Goal: Feedback & Contribution: Contribute content

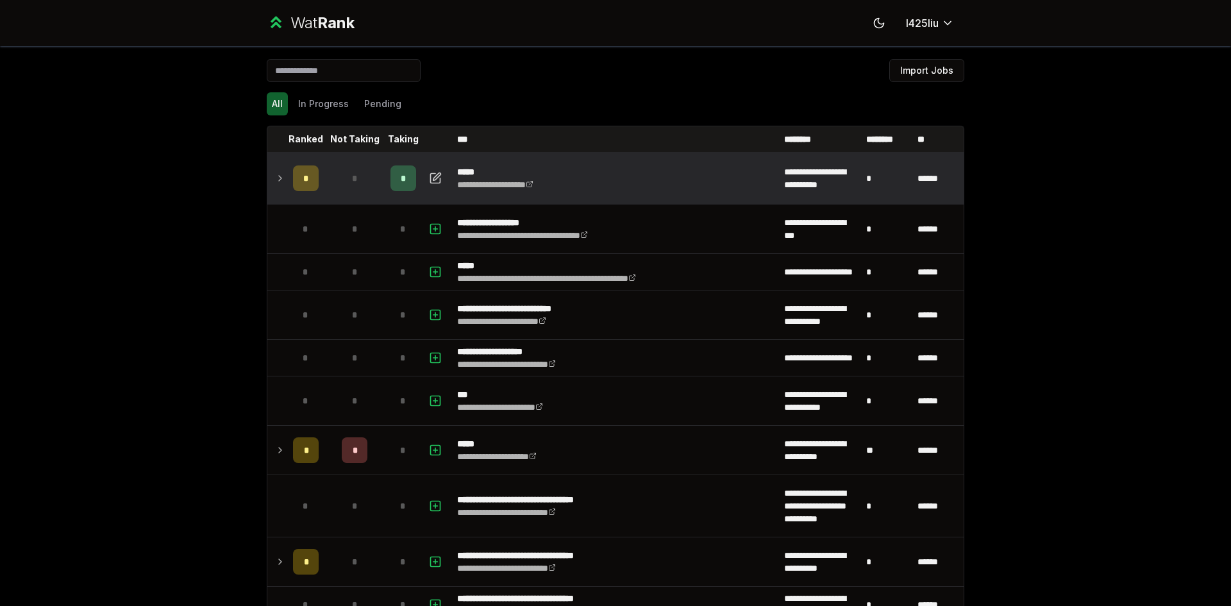
click at [394, 178] on div "*" at bounding box center [403, 178] width 26 height 26
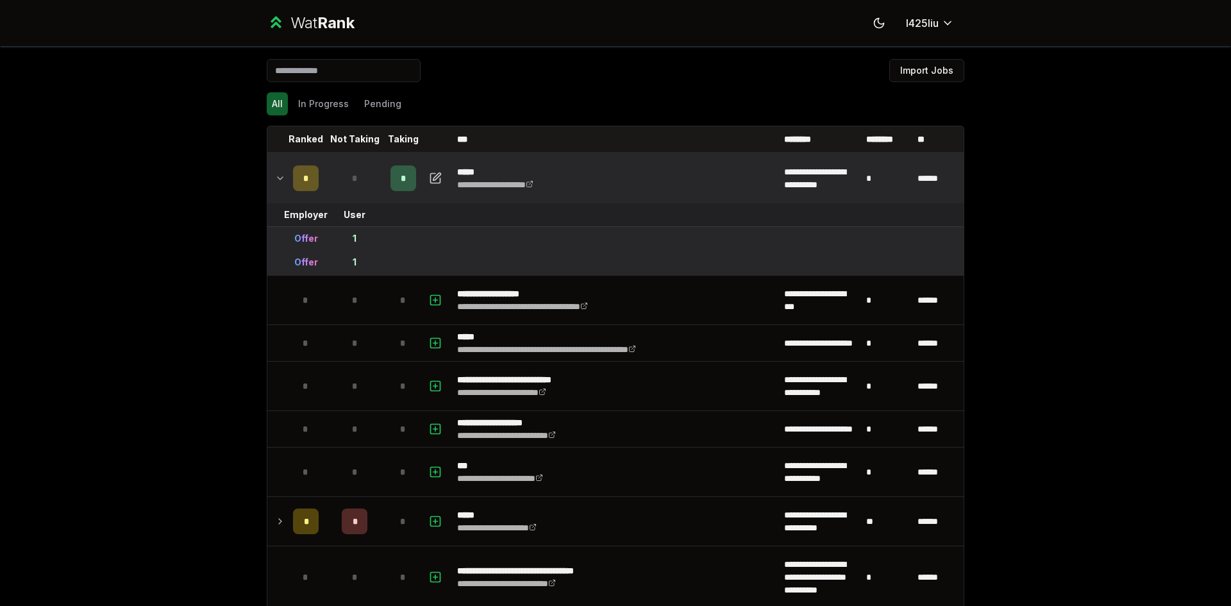
click at [275, 175] on icon at bounding box center [280, 178] width 10 height 15
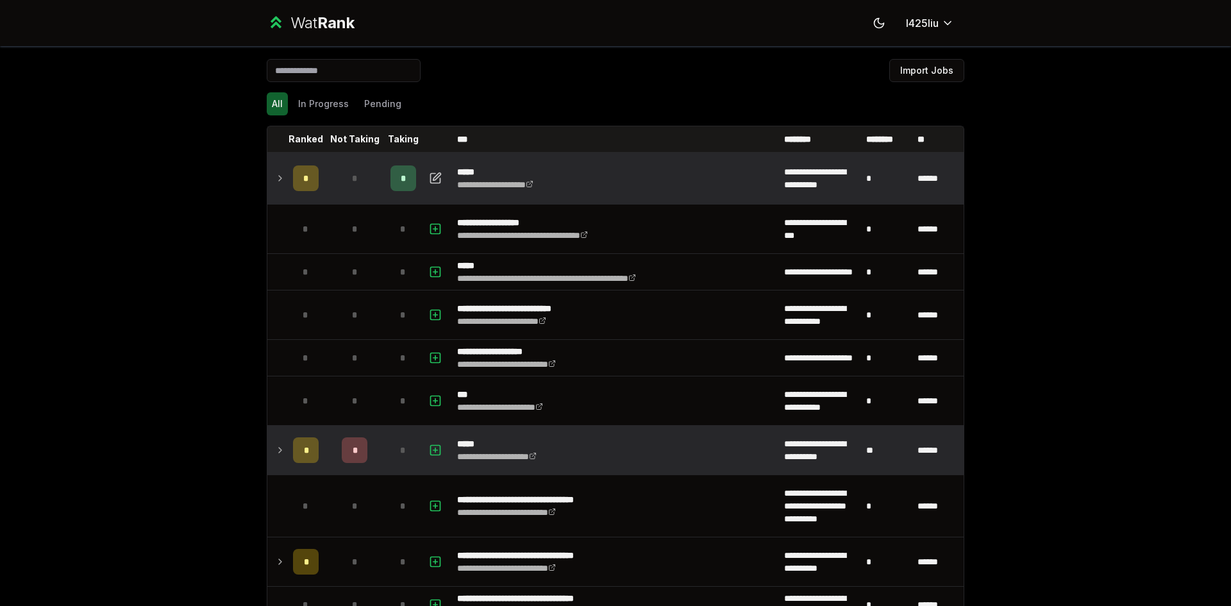
click at [400, 444] on span "*" at bounding box center [403, 450] width 6 height 13
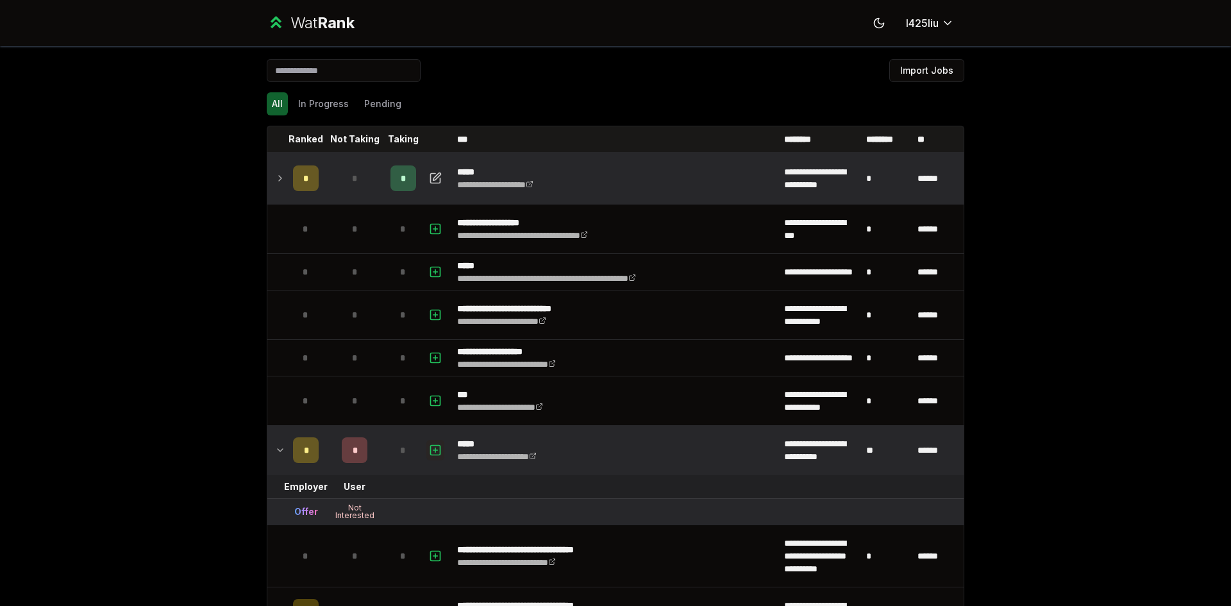
click at [432, 444] on icon "button" at bounding box center [435, 449] width 13 height 15
select select
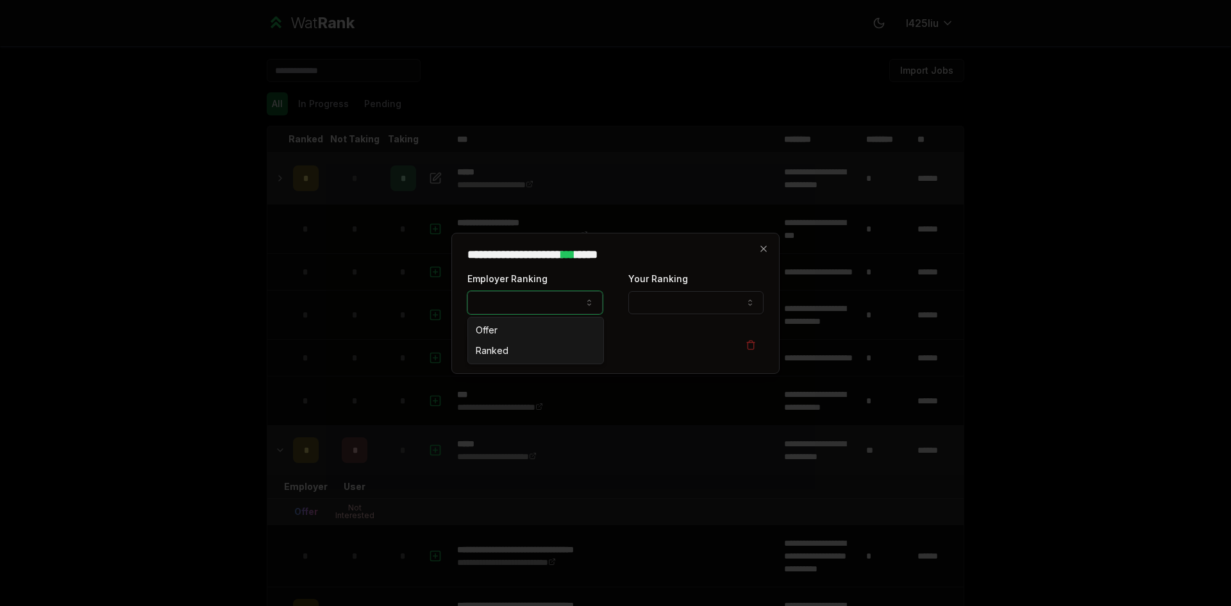
click at [550, 303] on button "Employer Ranking" at bounding box center [534, 302] width 135 height 23
select select "*****"
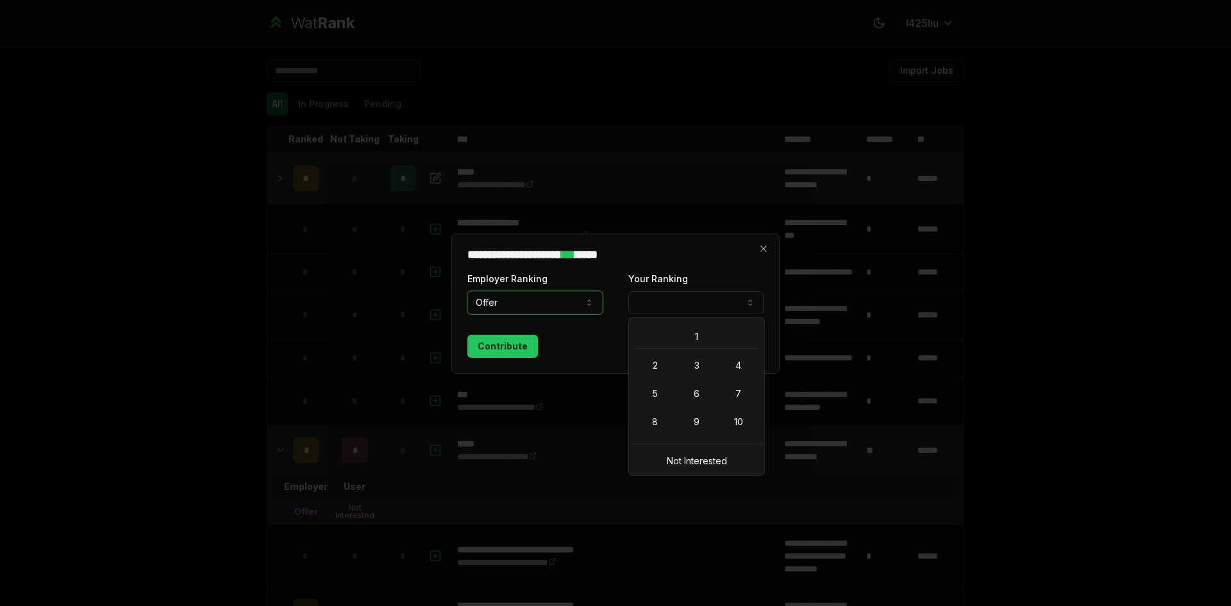
click at [722, 296] on button "Your Ranking" at bounding box center [695, 302] width 135 height 23
select select "*"
click at [694, 310] on button "1" at bounding box center [695, 302] width 135 height 23
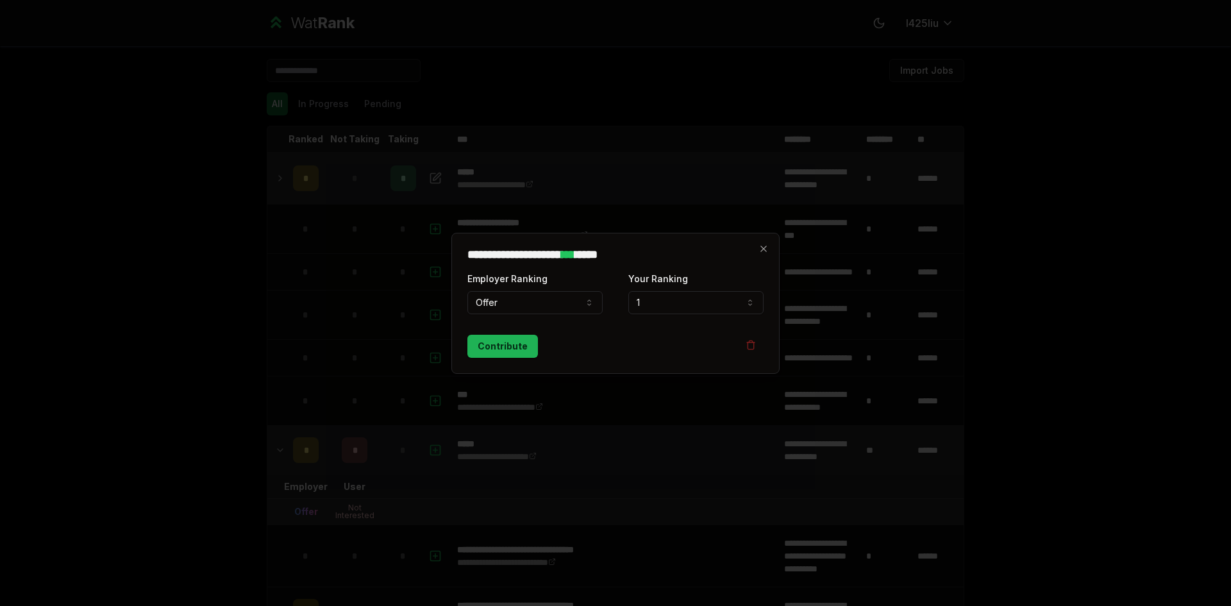
click at [503, 342] on button "Contribute" at bounding box center [502, 346] width 71 height 23
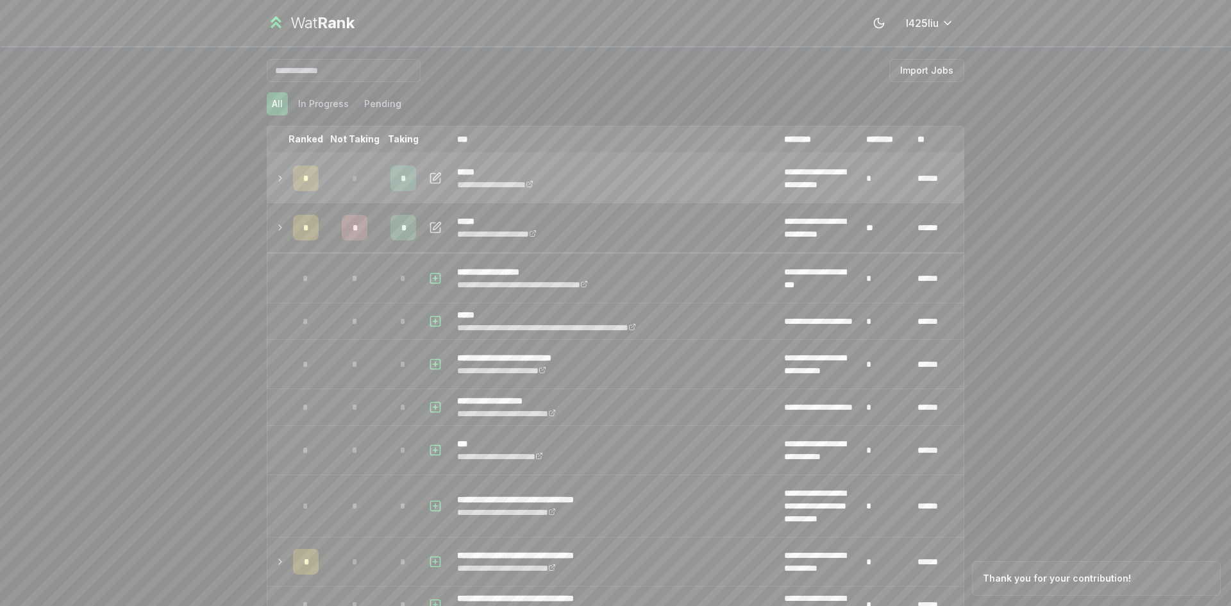
click at [401, 183] on span "*" at bounding box center [404, 178] width 6 height 13
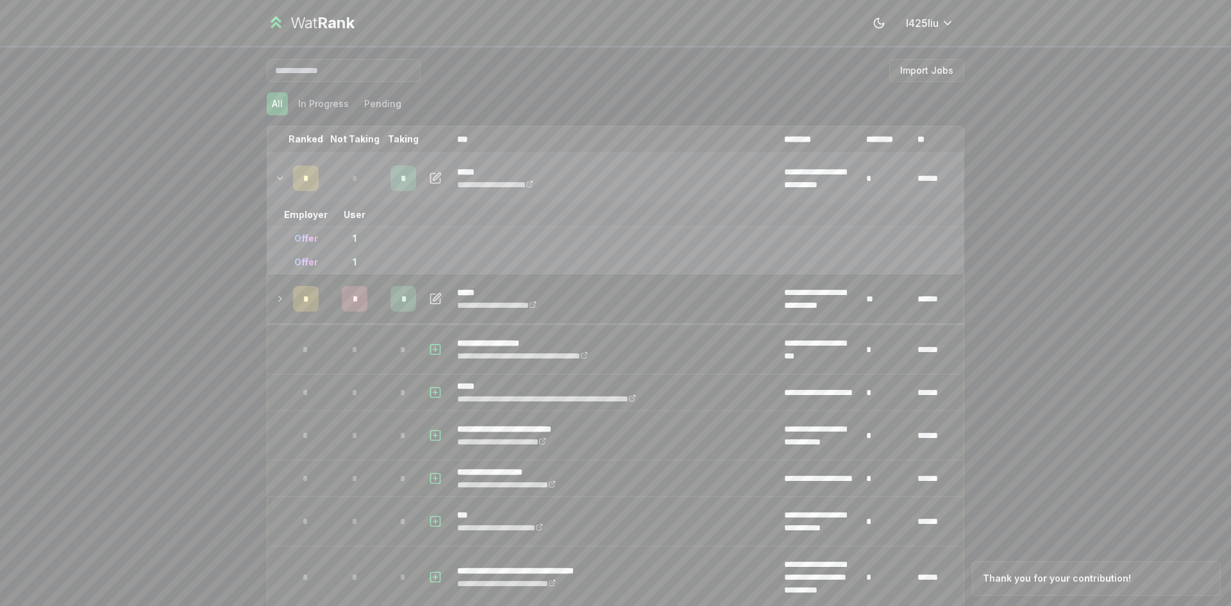
click at [439, 184] on button "button" at bounding box center [435, 178] width 18 height 21
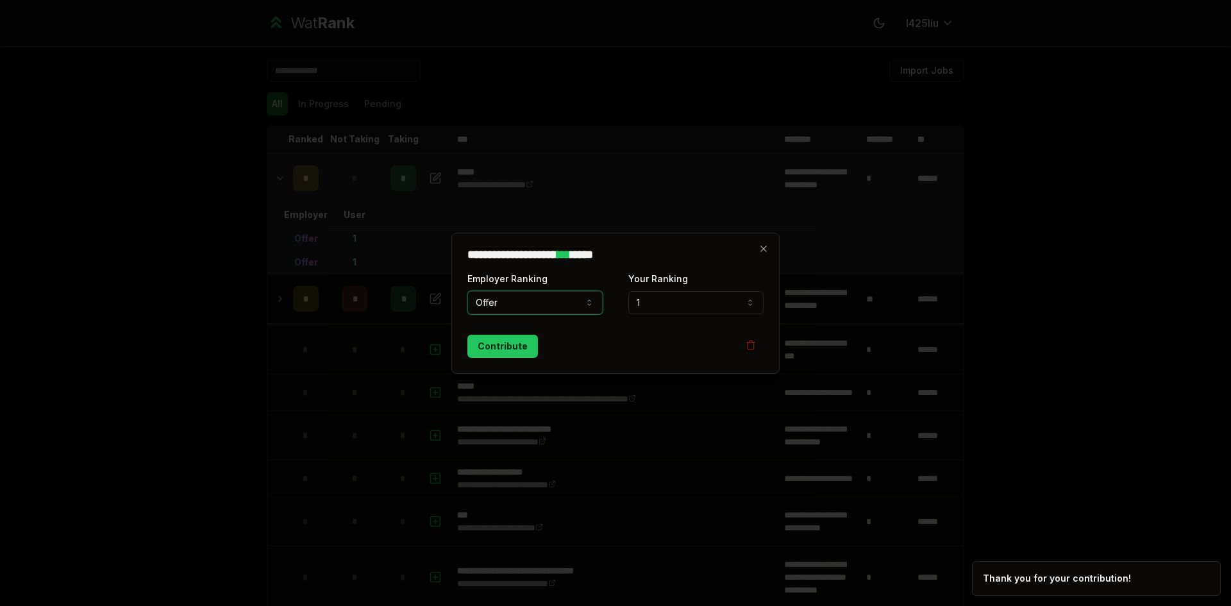
click at [545, 308] on button "Offer" at bounding box center [534, 302] width 135 height 23
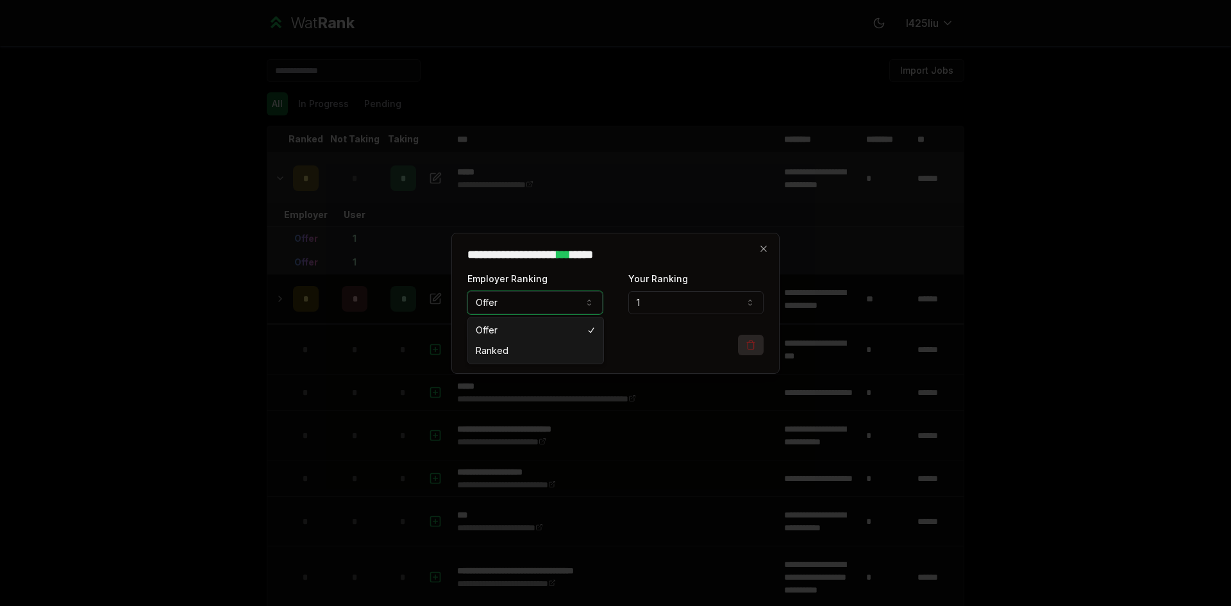
drag, startPoint x: 694, startPoint y: 343, endPoint x: 762, endPoint y: 342, distance: 68.6
click at [697, 343] on div "Contribute" at bounding box center [615, 346] width 296 height 23
click at [753, 344] on icon "button" at bounding box center [751, 345] width 6 height 7
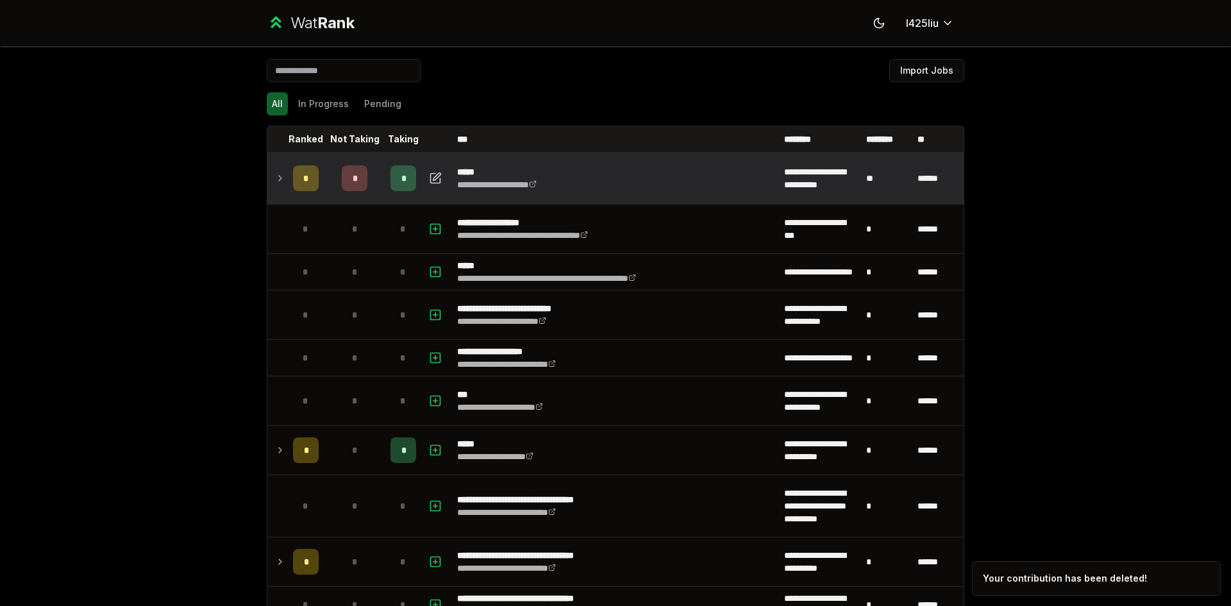
click at [278, 180] on icon at bounding box center [280, 178] width 10 height 15
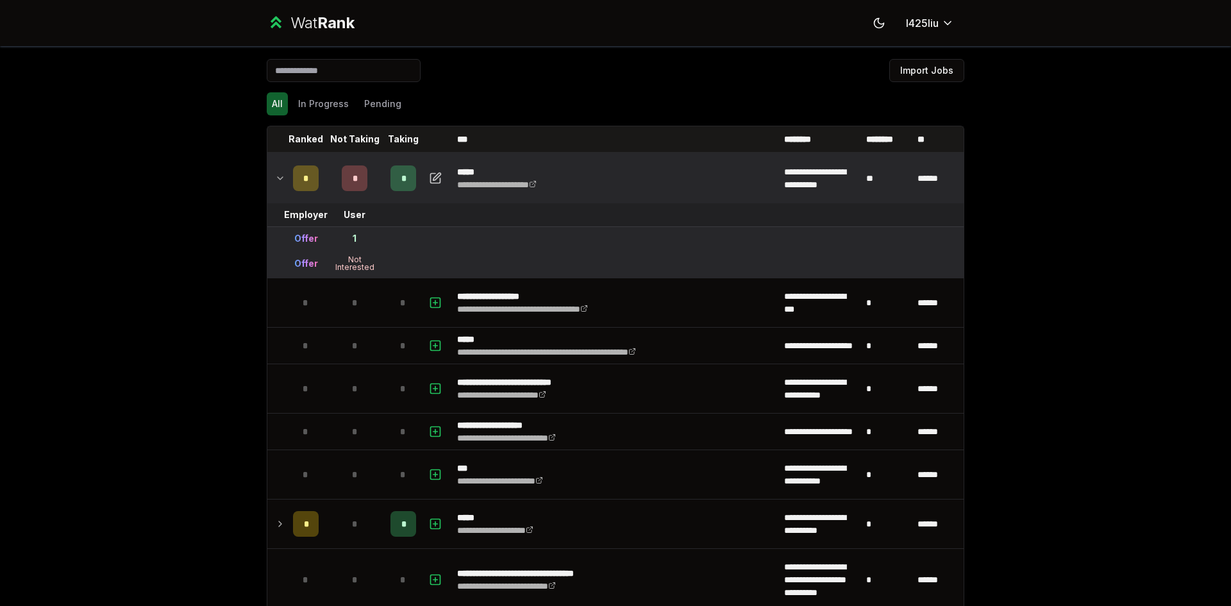
click at [276, 181] on icon at bounding box center [280, 178] width 10 height 15
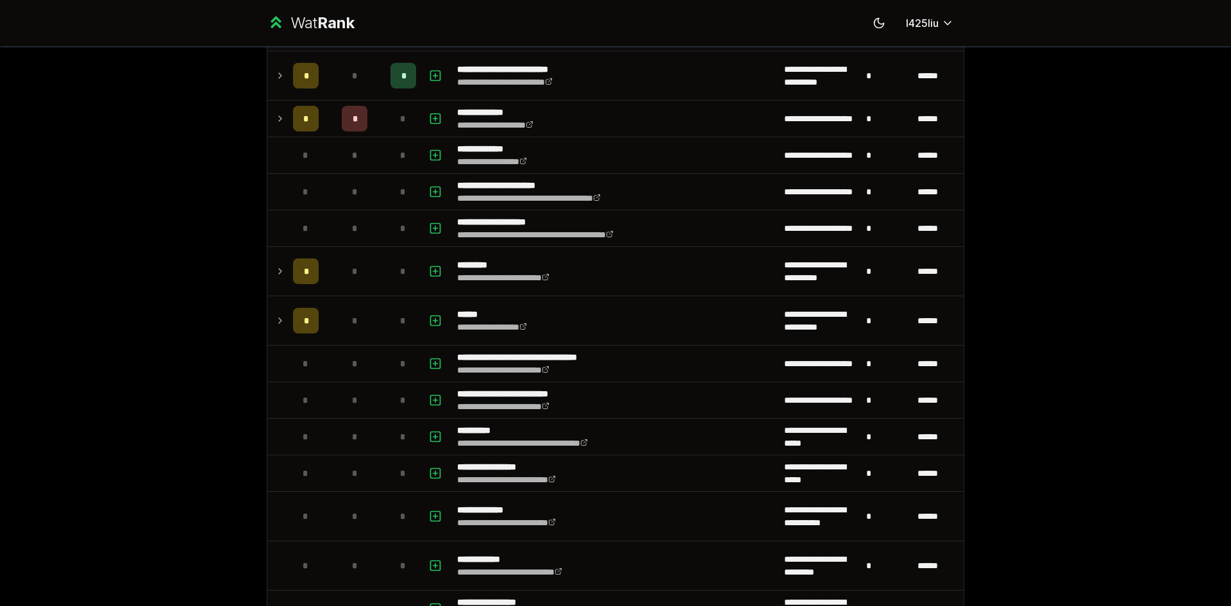
scroll to position [898, 0]
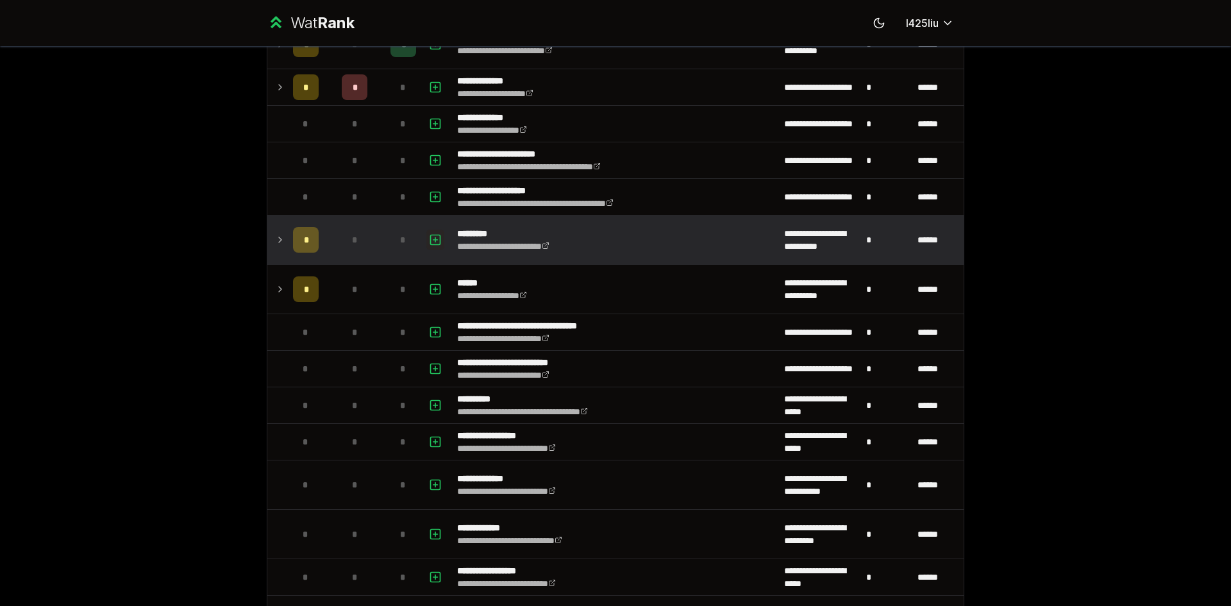
click at [426, 239] on button "button" at bounding box center [435, 240] width 18 height 21
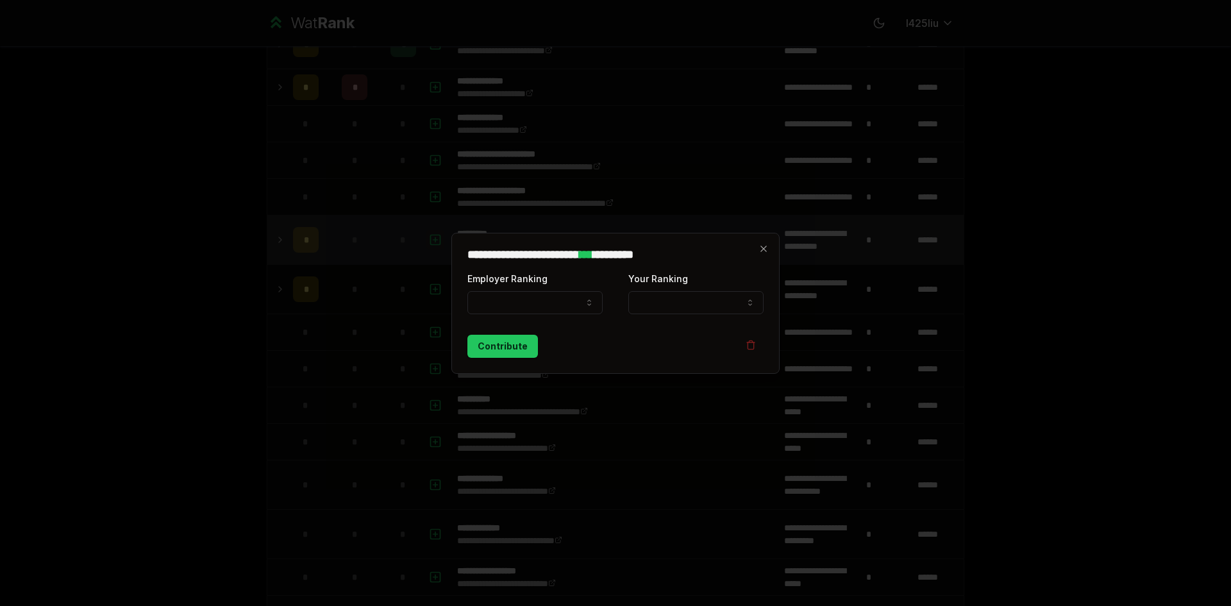
select select
click at [580, 303] on button "Employer Ranking" at bounding box center [534, 302] width 135 height 23
select select "******"
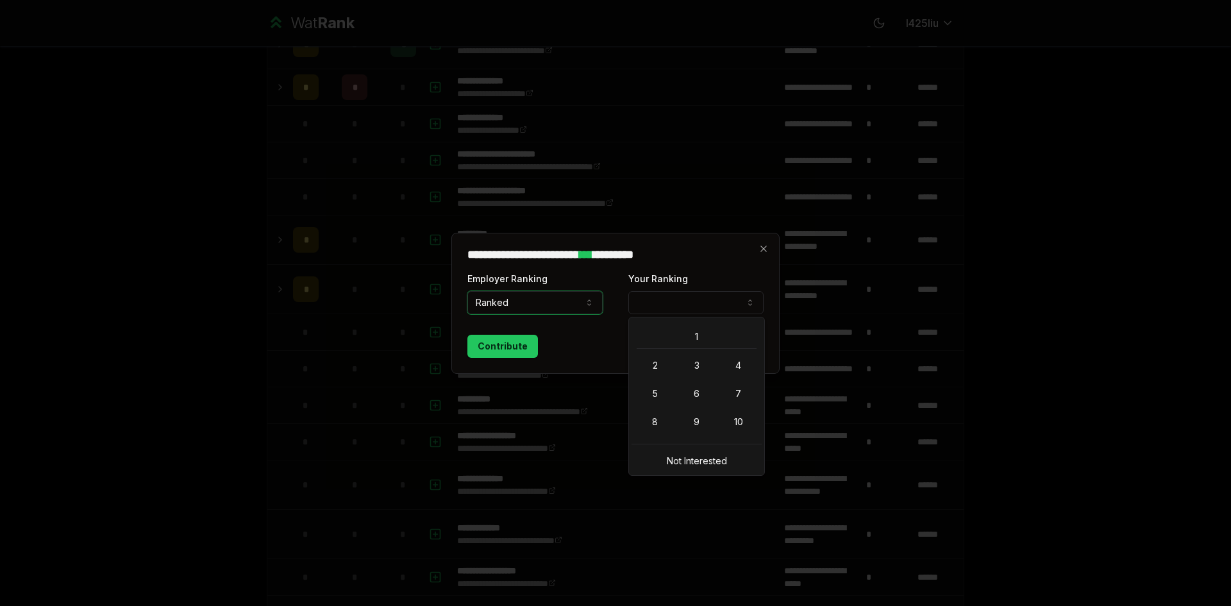
click at [675, 306] on button "Your Ranking" at bounding box center [695, 302] width 135 height 23
select select "**********"
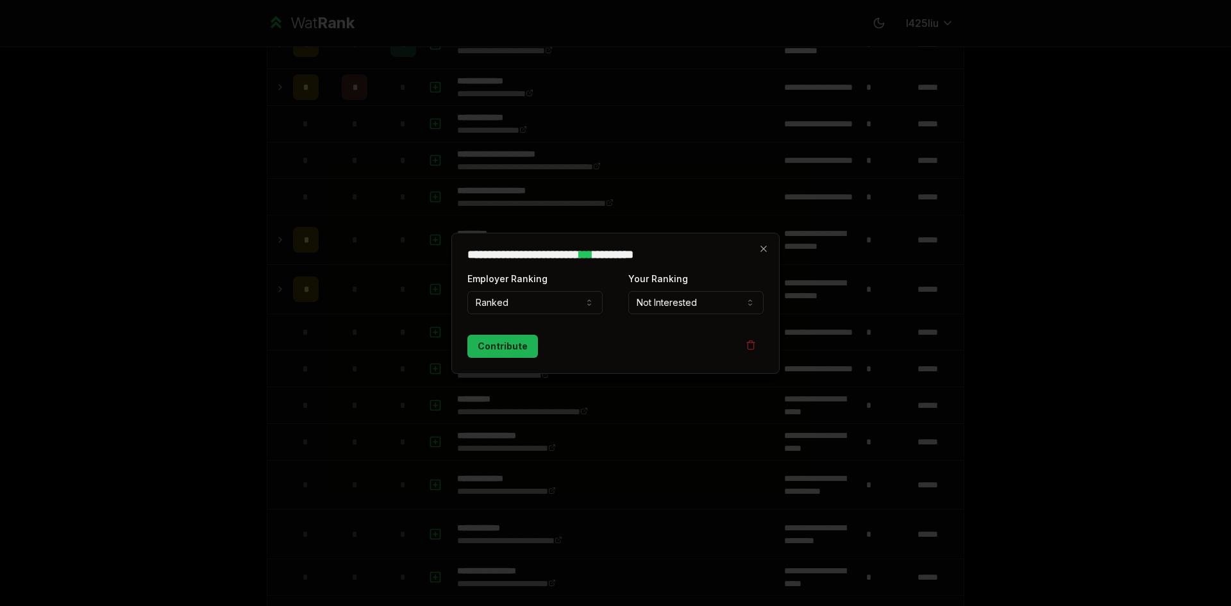
click at [509, 350] on button "Contribute" at bounding box center [502, 346] width 71 height 23
click at [489, 344] on button "Contribute" at bounding box center [502, 346] width 71 height 23
click at [483, 342] on button "Contribute" at bounding box center [502, 346] width 71 height 23
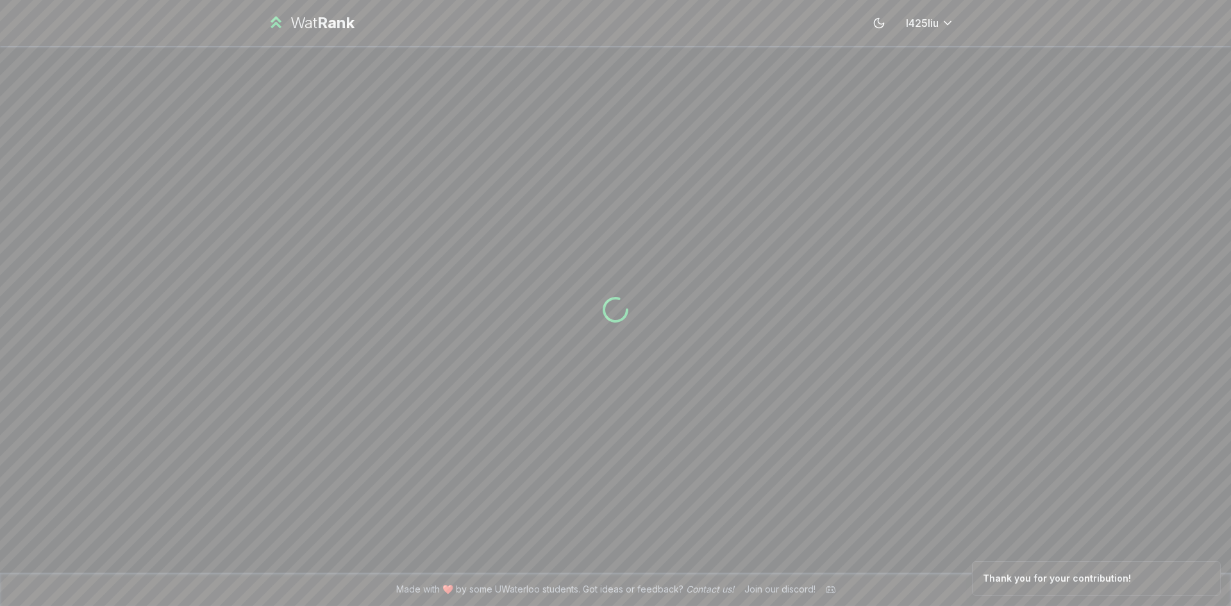
scroll to position [0, 0]
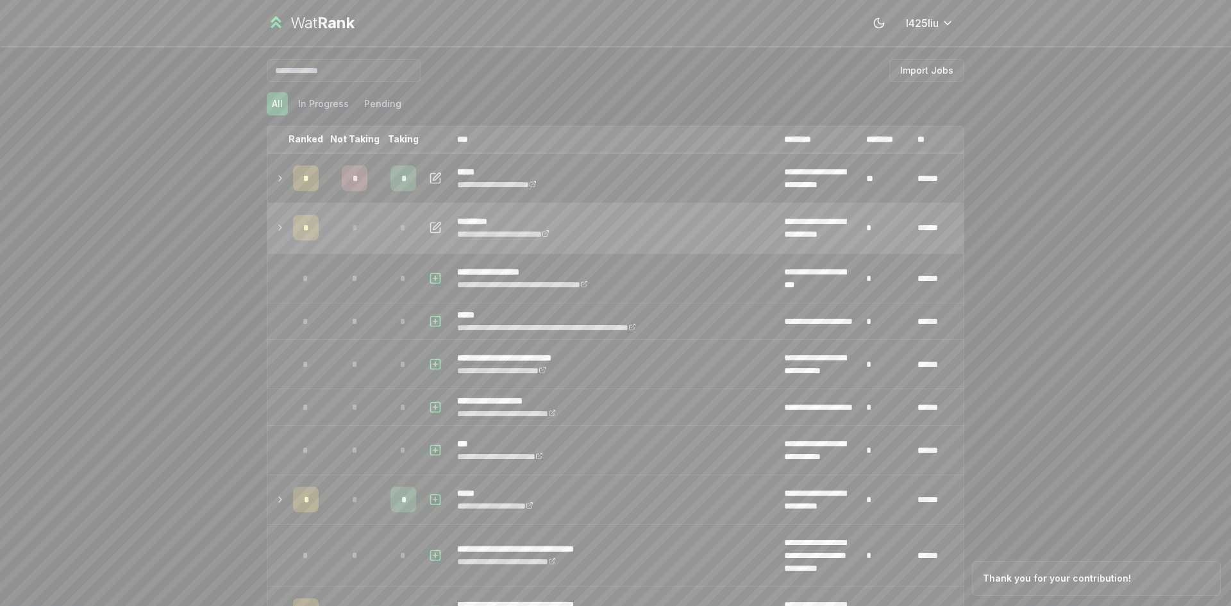
click at [280, 223] on icon at bounding box center [280, 227] width 10 height 15
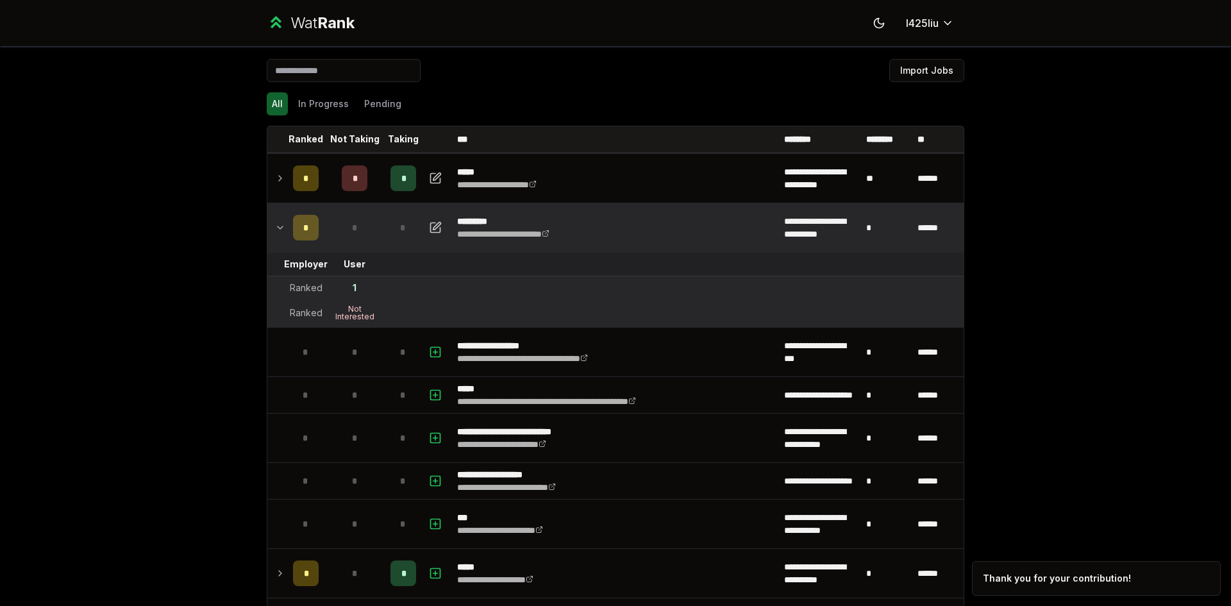
click at [275, 225] on icon at bounding box center [280, 227] width 10 height 15
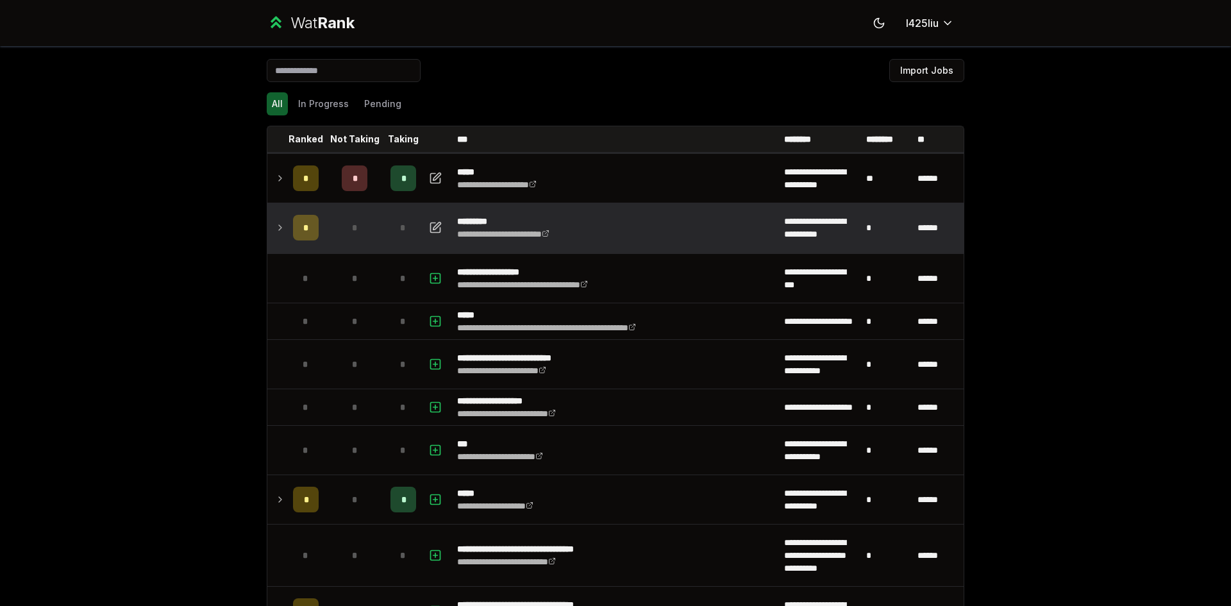
click at [279, 225] on icon at bounding box center [280, 227] width 3 height 5
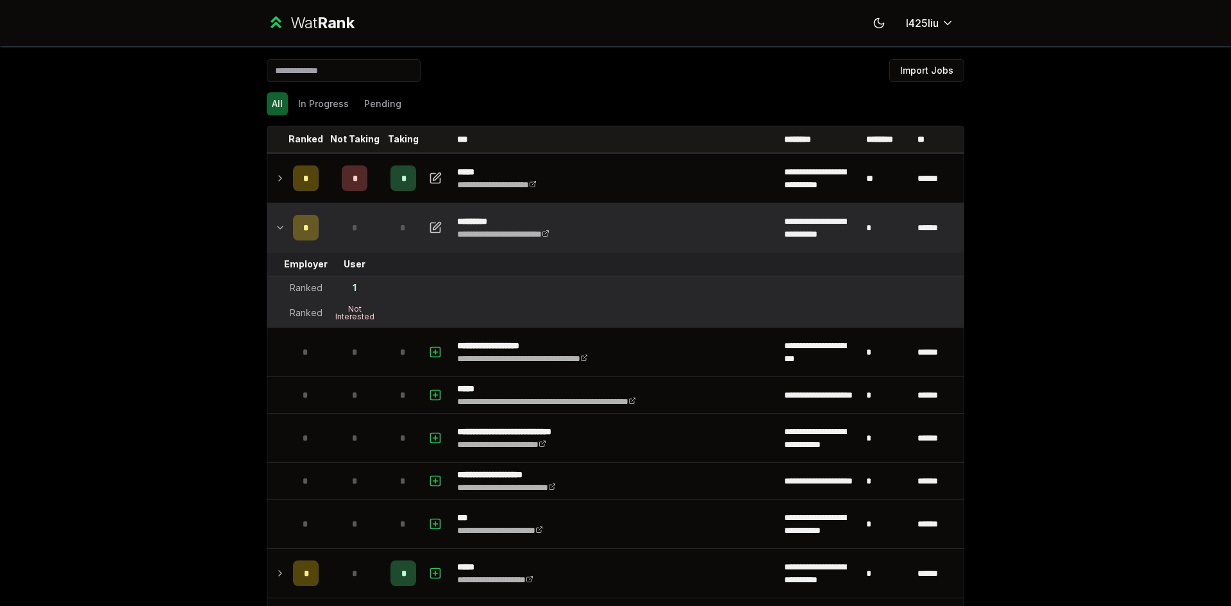
click at [275, 225] on icon at bounding box center [280, 227] width 10 height 15
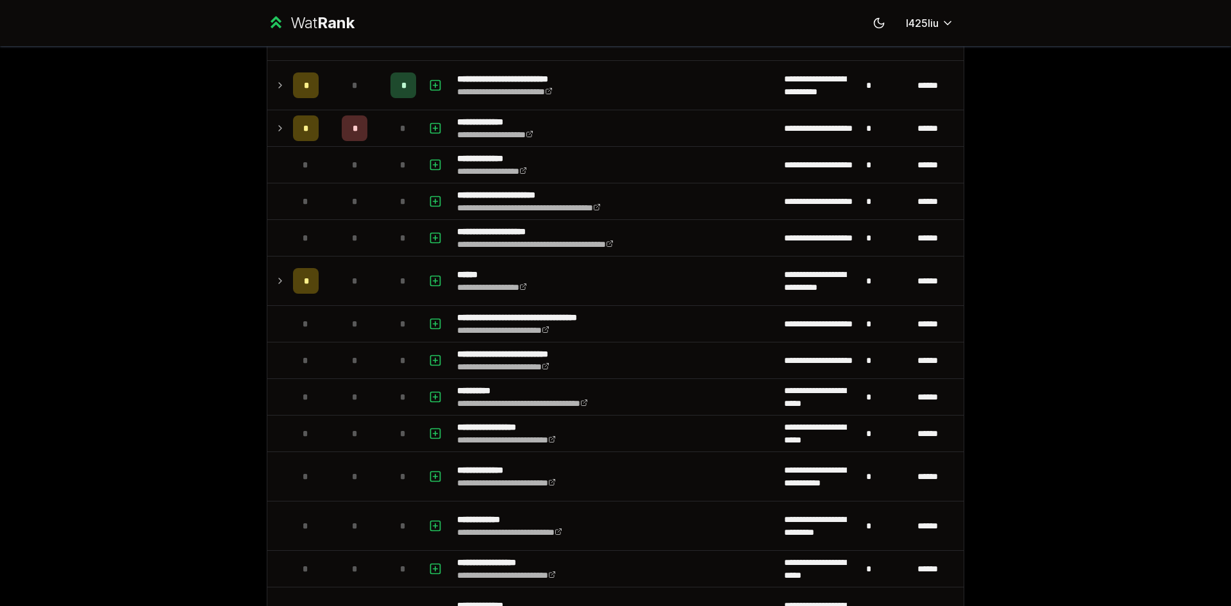
scroll to position [834, 0]
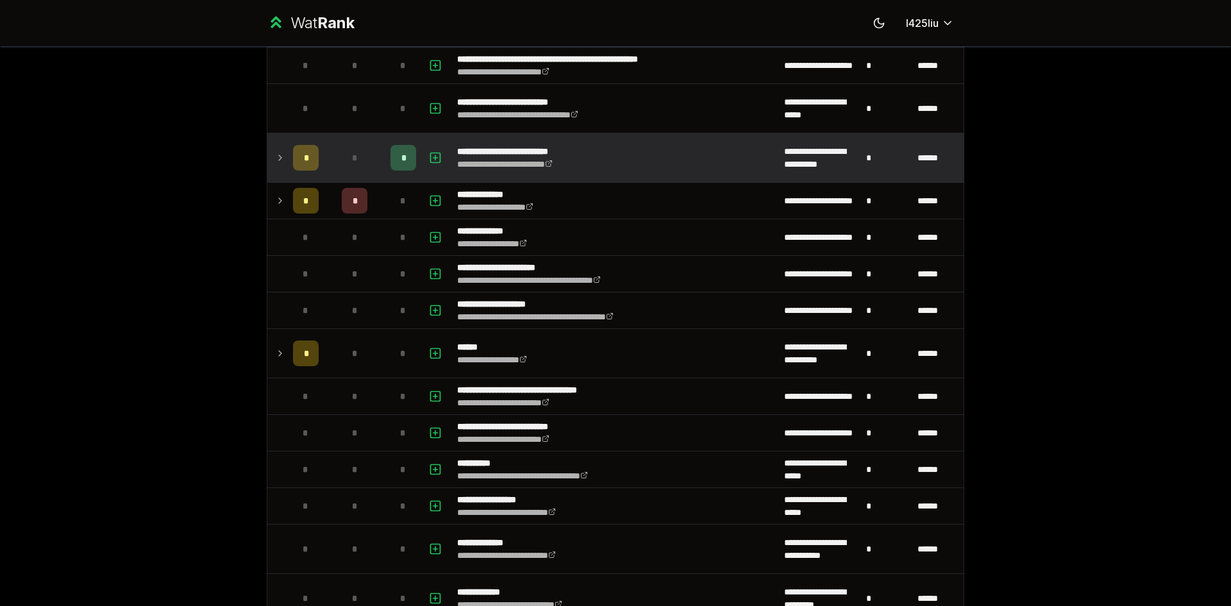
click at [275, 159] on icon at bounding box center [280, 157] width 10 height 15
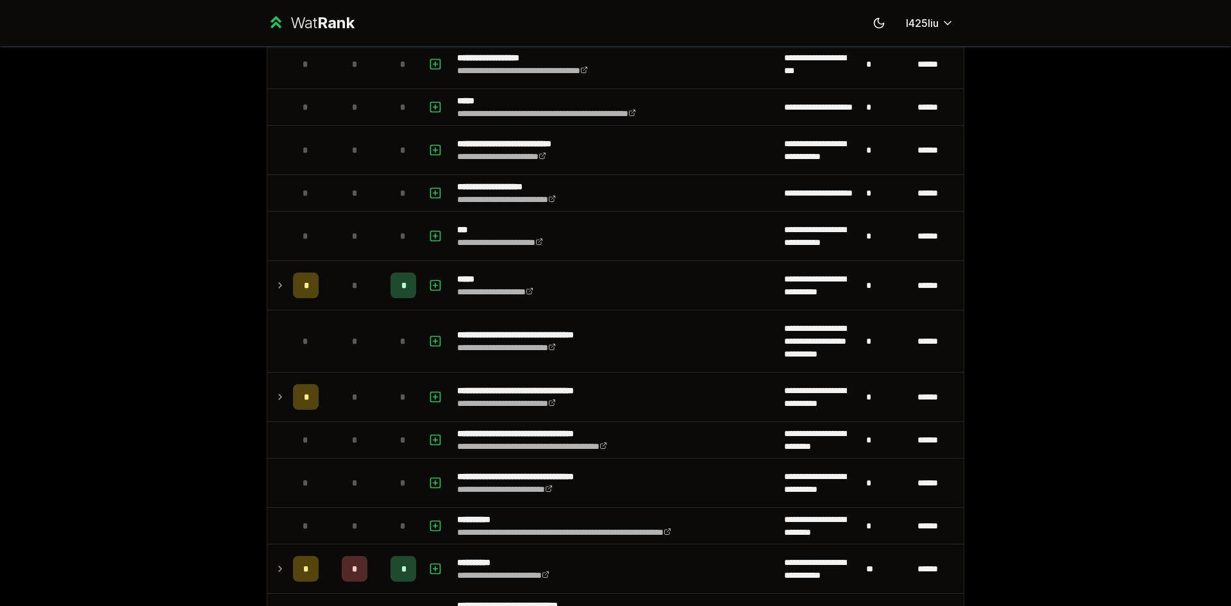
scroll to position [0, 0]
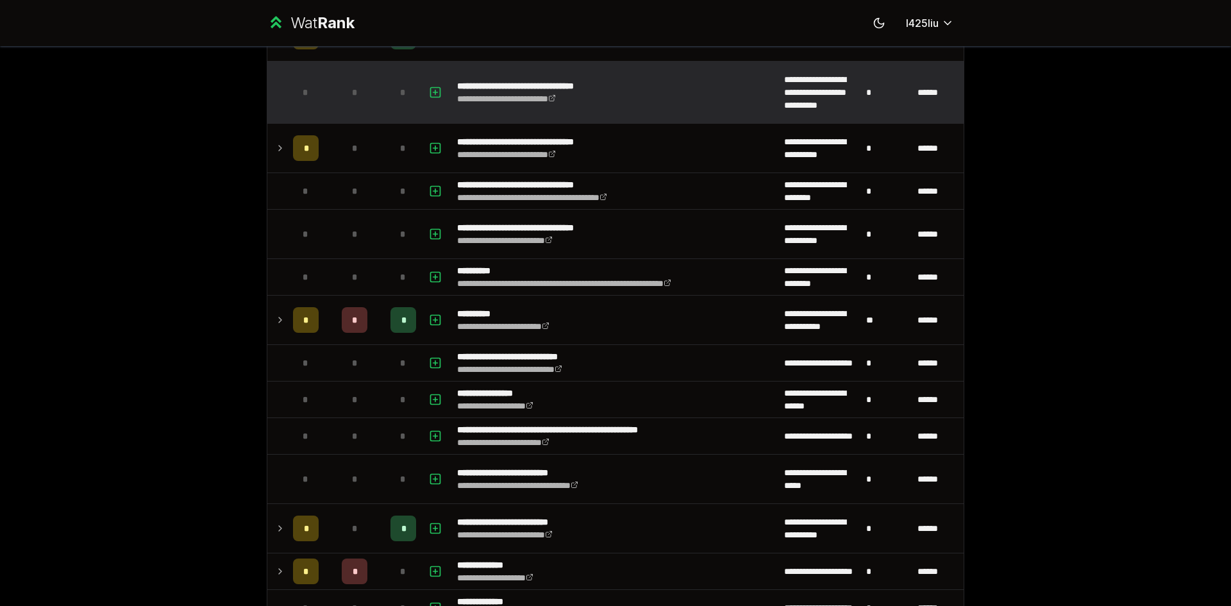
scroll to position [577, 0]
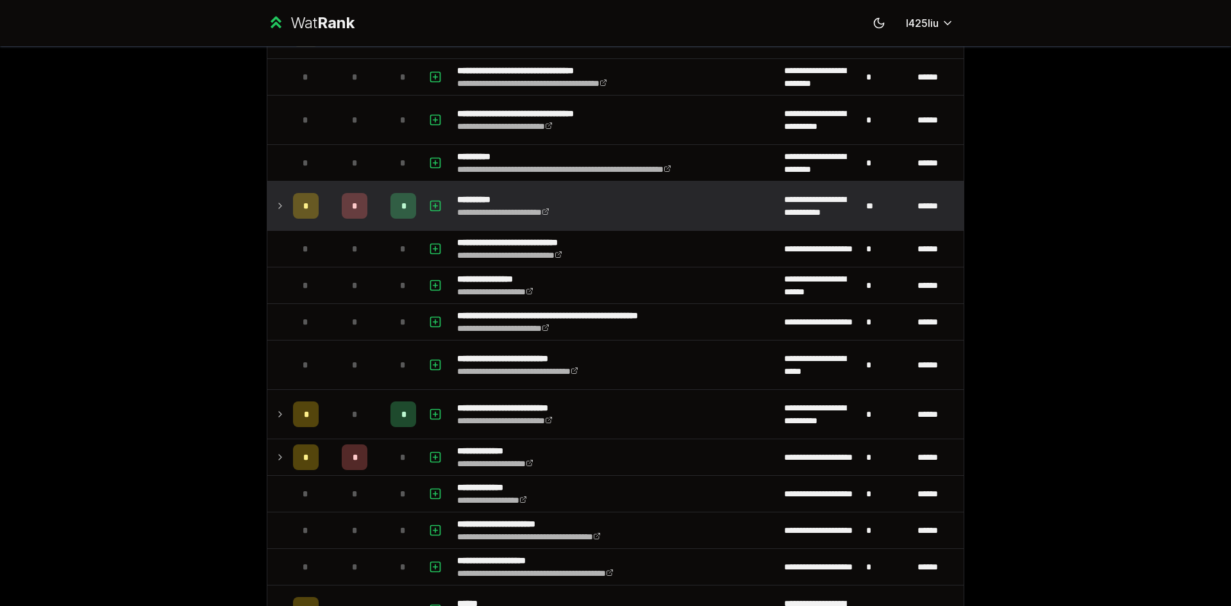
click at [275, 206] on icon at bounding box center [280, 205] width 10 height 15
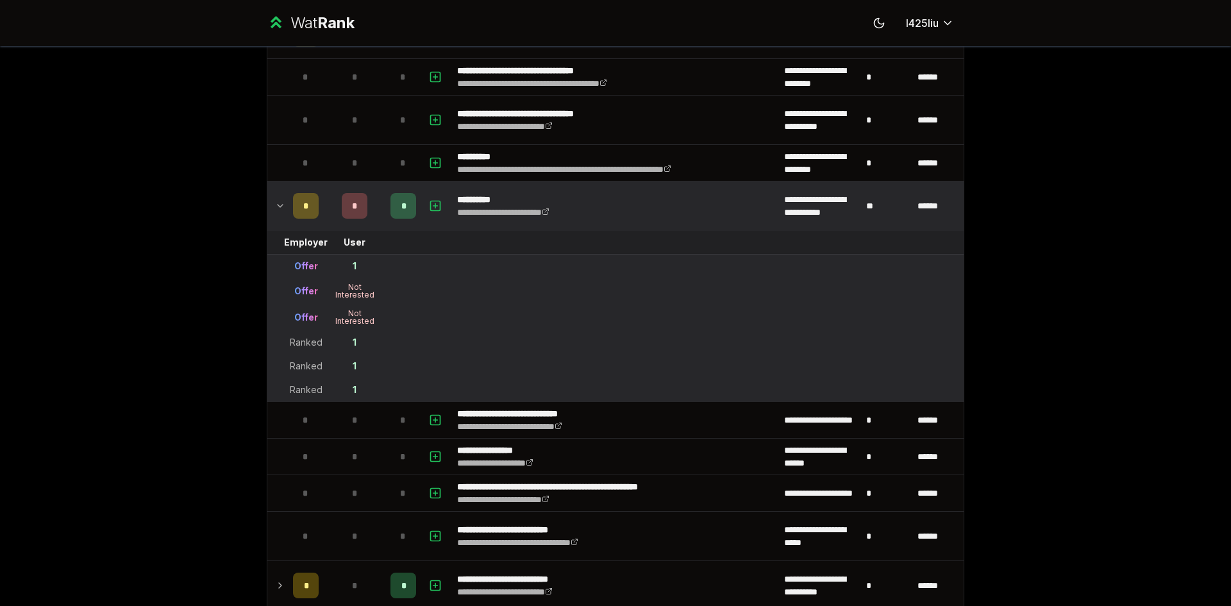
click at [275, 206] on icon at bounding box center [280, 205] width 10 height 15
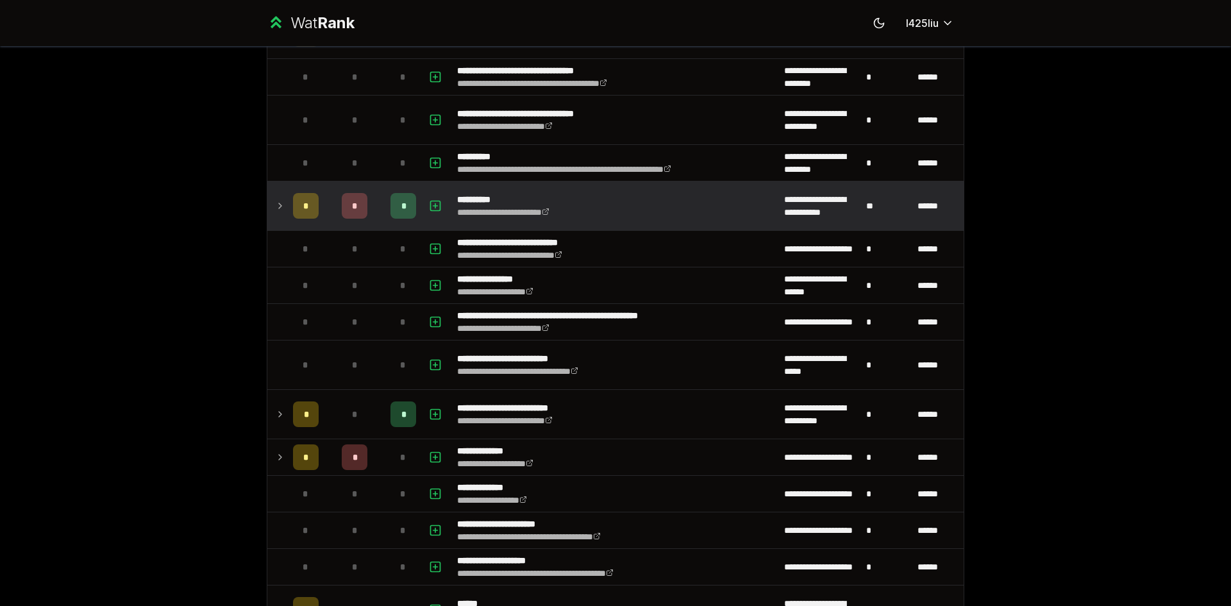
click at [275, 206] on icon at bounding box center [280, 205] width 10 height 15
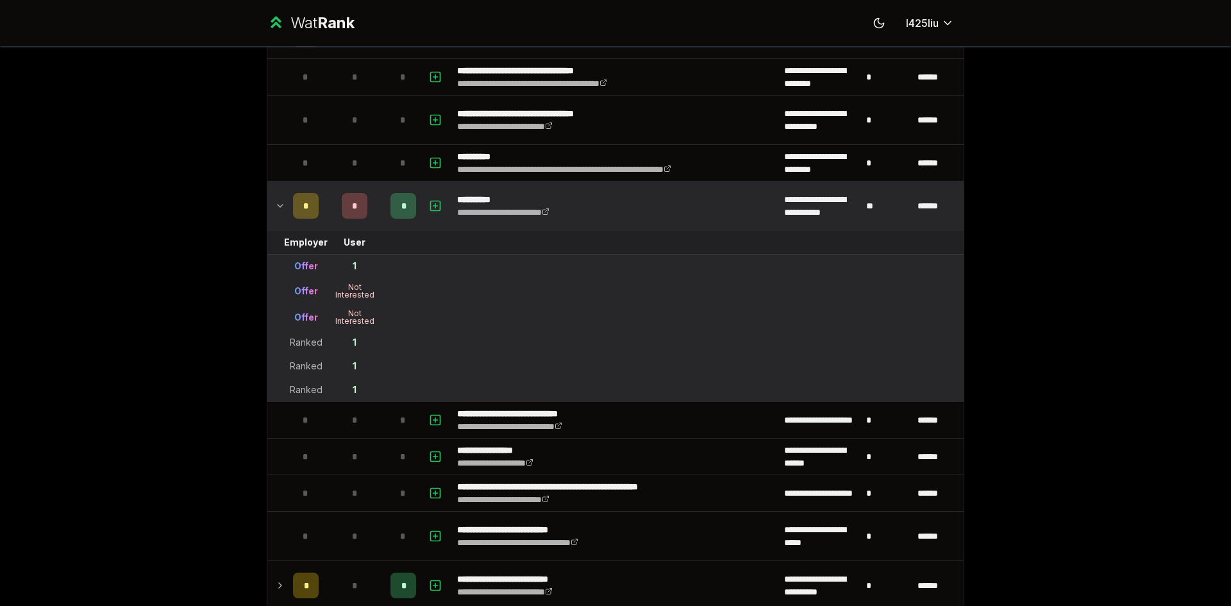
click at [275, 206] on icon at bounding box center [280, 205] width 10 height 15
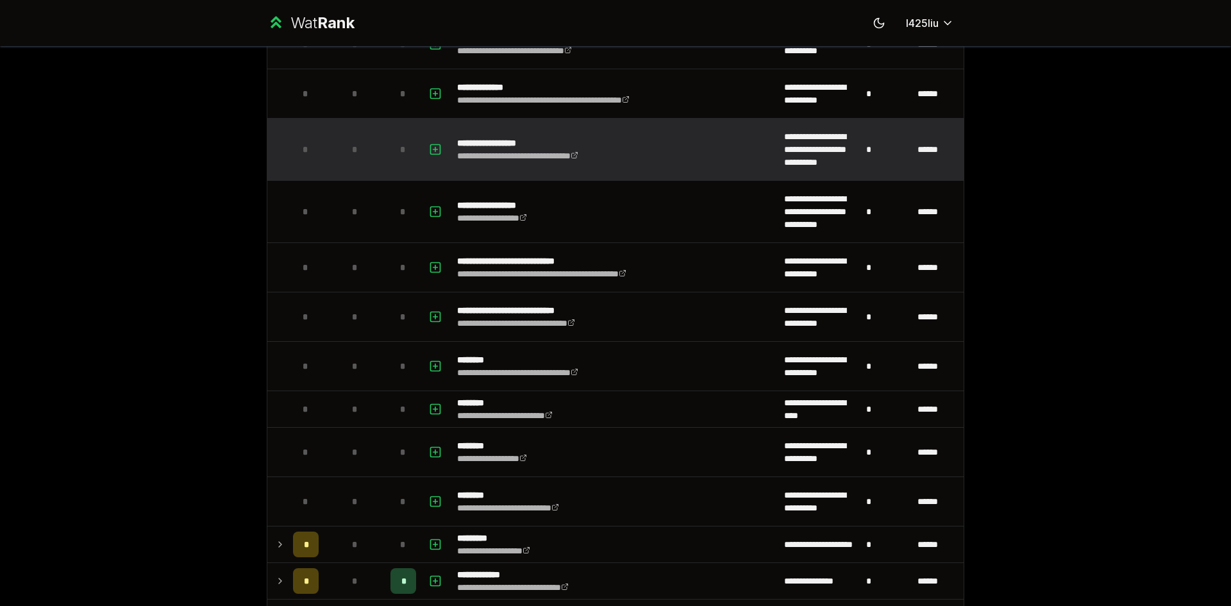
scroll to position [1706, 0]
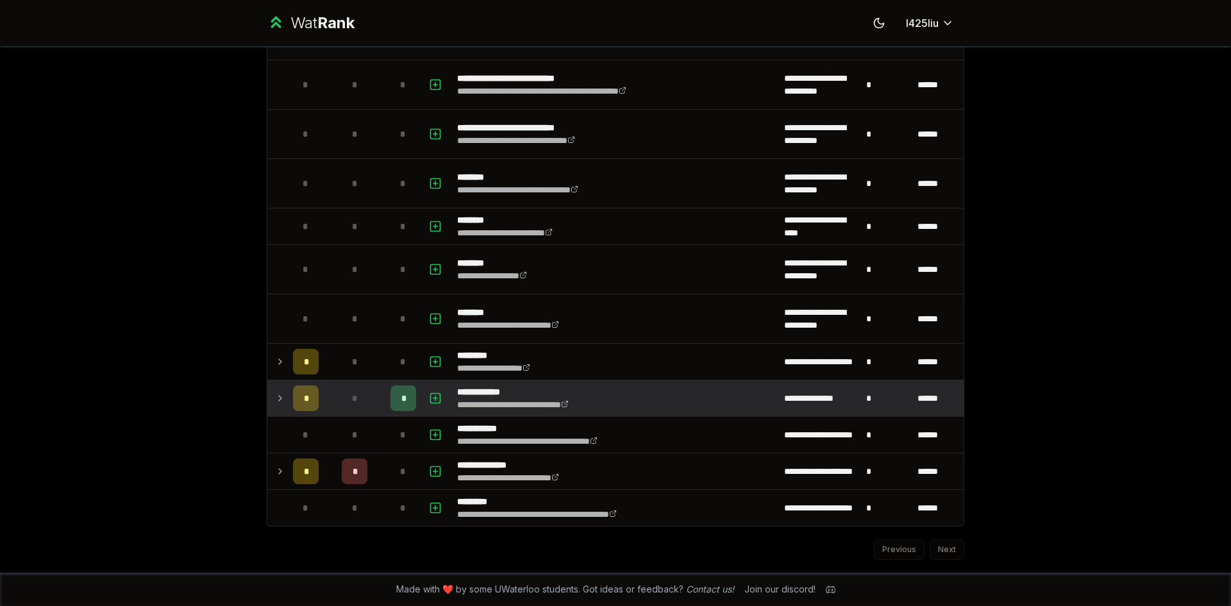
click at [281, 393] on td at bounding box center [277, 398] width 21 height 36
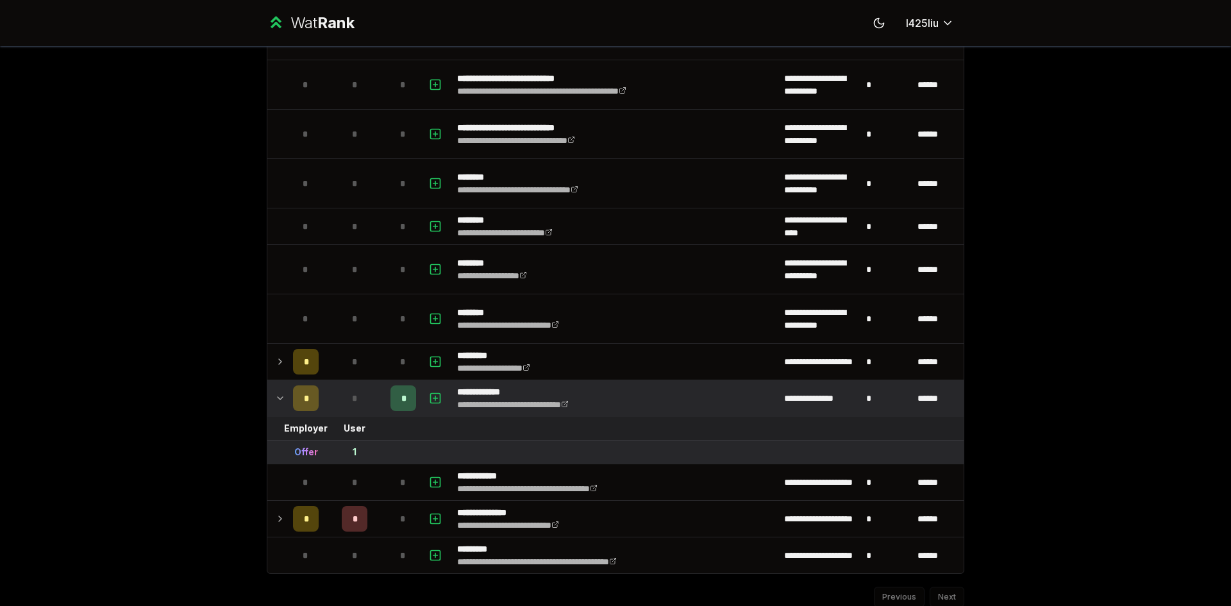
click at [280, 393] on icon at bounding box center [280, 397] width 10 height 15
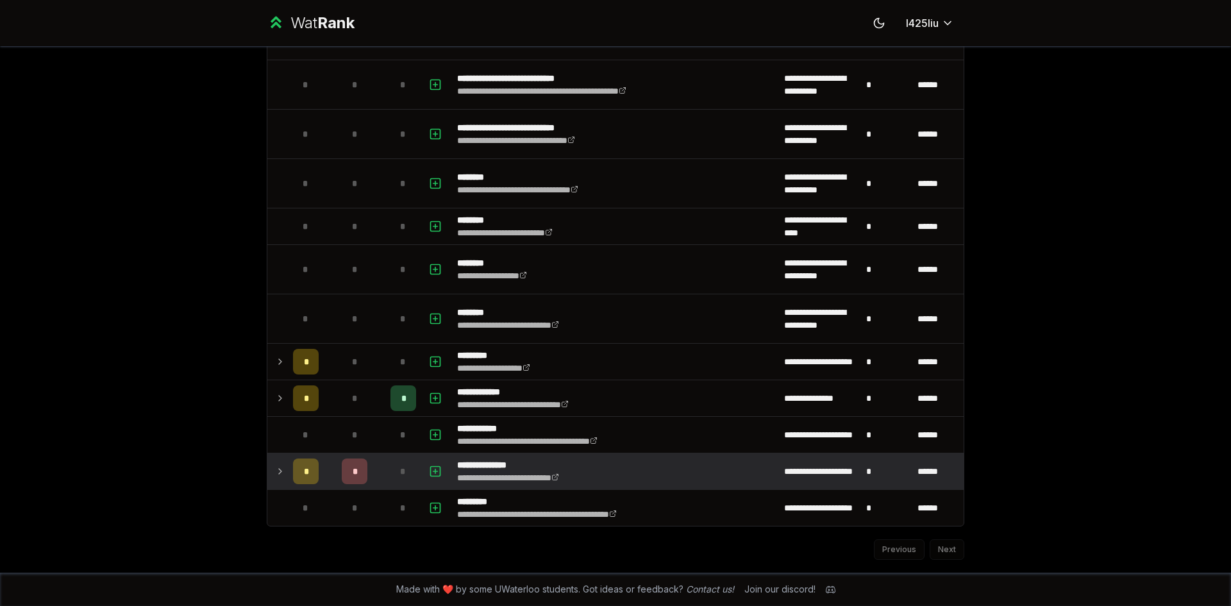
click at [280, 467] on icon at bounding box center [280, 471] width 10 height 15
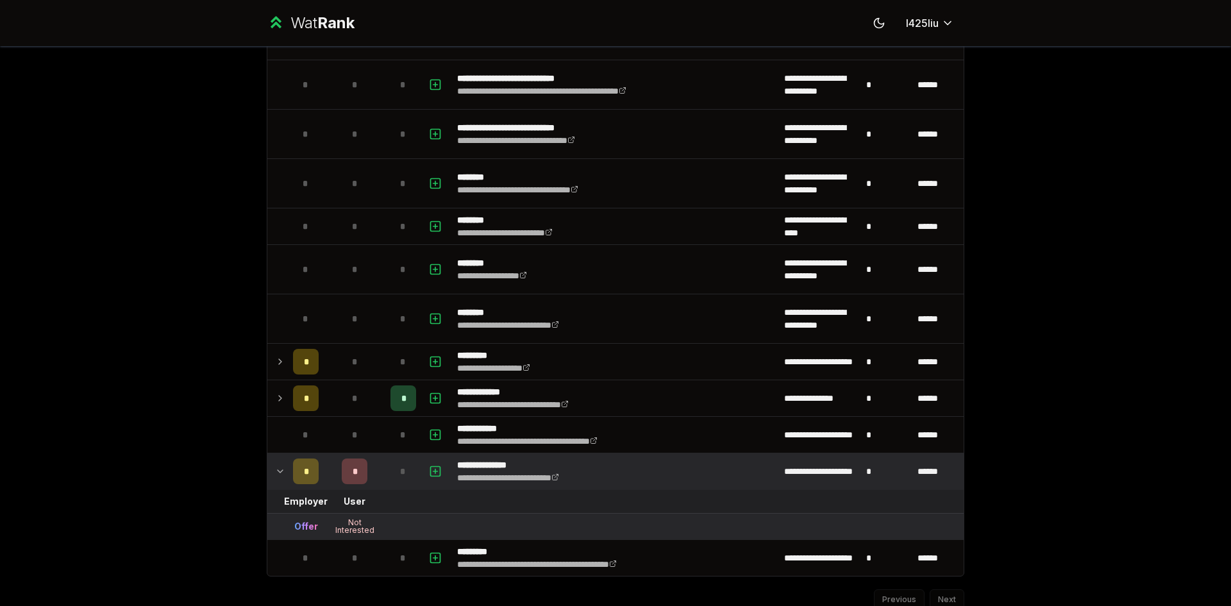
drag, startPoint x: 280, startPoint y: 467, endPoint x: 282, endPoint y: 416, distance: 50.7
click at [281, 467] on td at bounding box center [277, 471] width 21 height 36
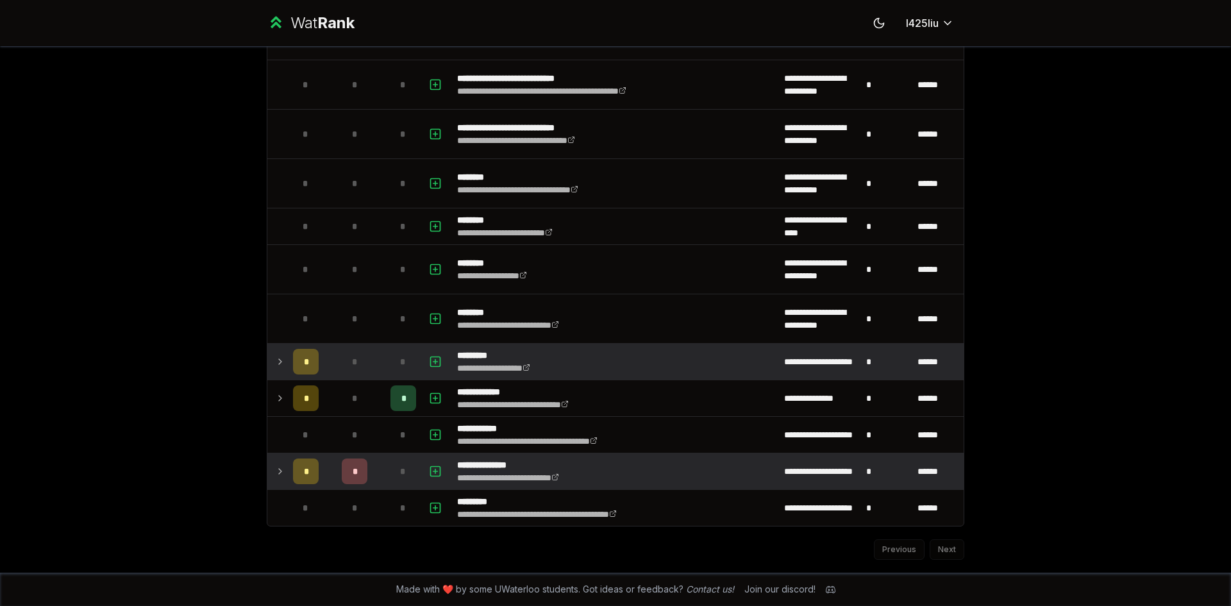
click at [280, 369] on td at bounding box center [277, 362] width 21 height 36
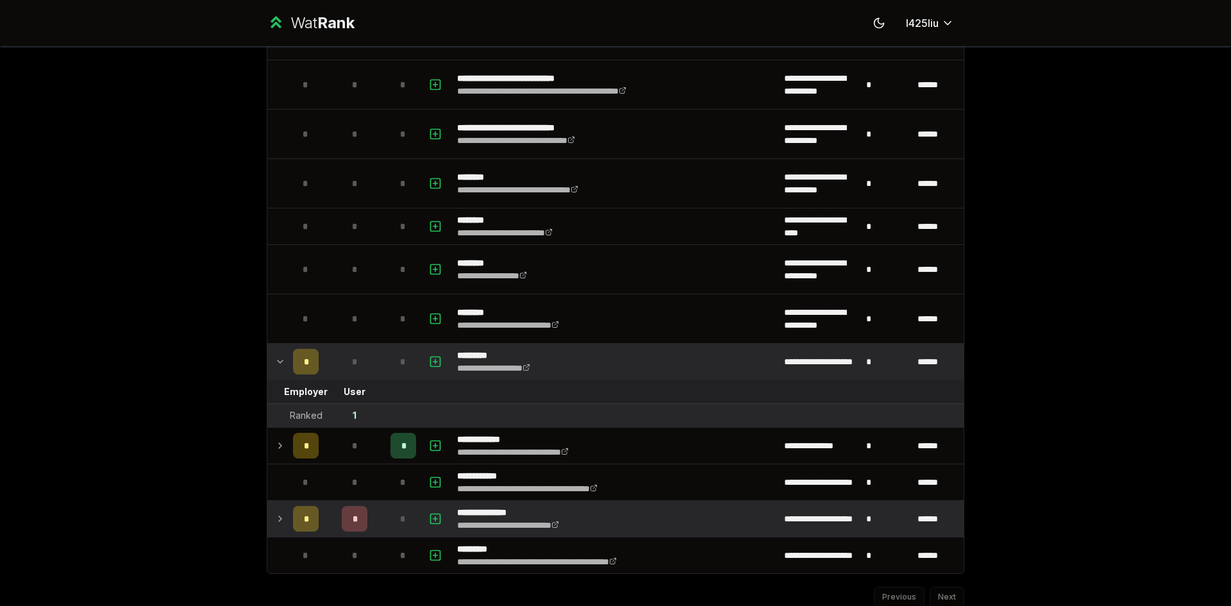
click at [280, 369] on td at bounding box center [277, 362] width 21 height 36
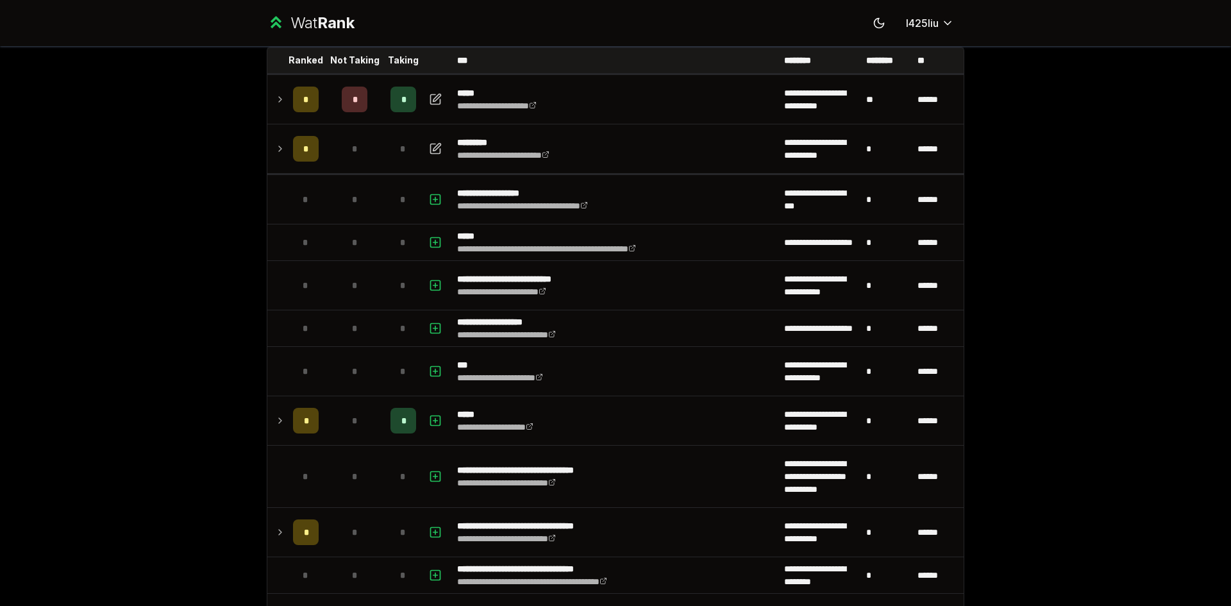
scroll to position [0, 0]
